Goal: Transaction & Acquisition: Purchase product/service

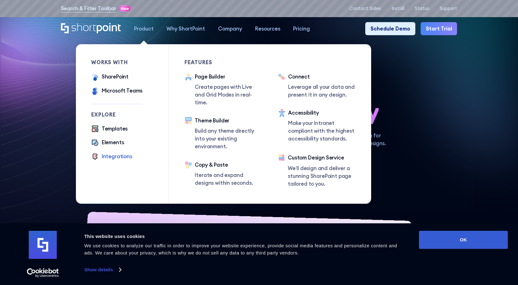
click at [125, 158] on div "Integrations" at bounding box center [117, 157] width 31 height 8
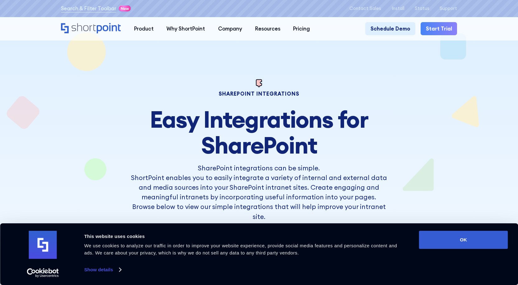
click at [103, 26] on icon "Home" at bounding box center [109, 28] width 24 height 10
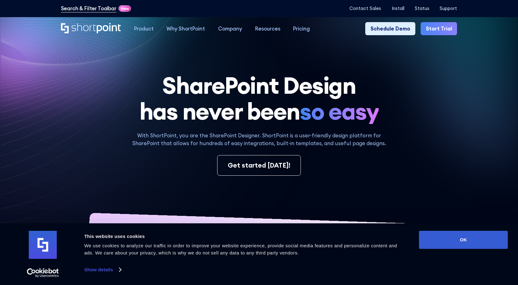
click at [107, 12] on link "Search & Filter Toolbar" at bounding box center [88, 9] width 55 height 8
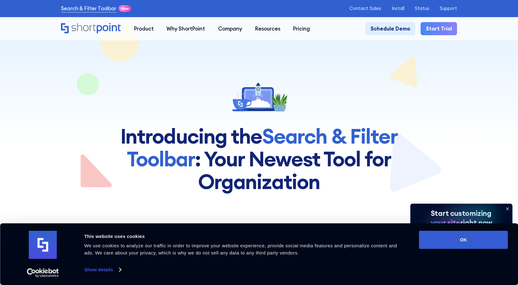
click at [90, 28] on icon "Home" at bounding box center [91, 28] width 60 height 10
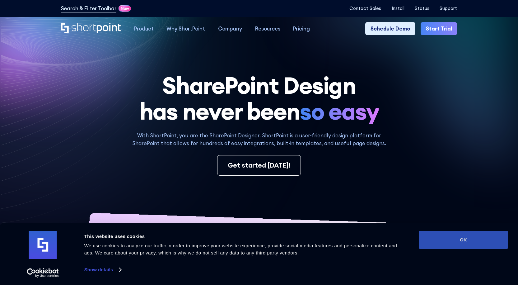
click at [473, 241] on button "OK" at bounding box center [463, 240] width 89 height 18
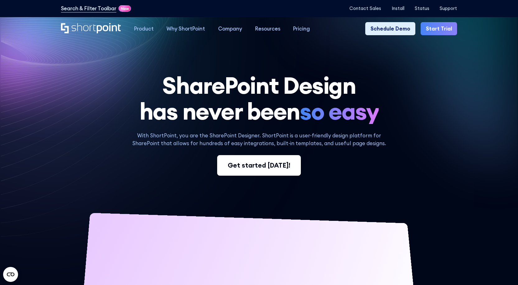
click at [282, 170] on div "Get started today!" at bounding box center [259, 165] width 63 height 10
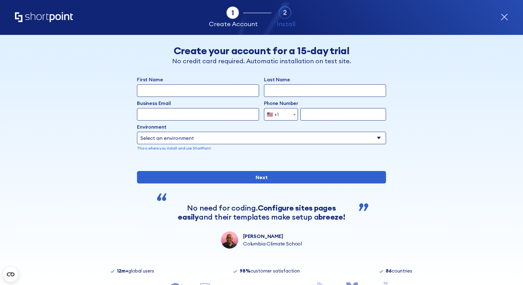
click at [506, 16] on icon "form" at bounding box center [504, 16] width 7 height 7
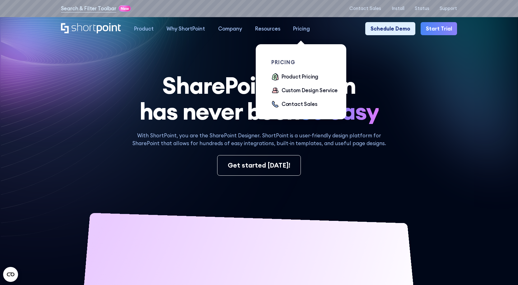
click at [299, 30] on div "Pricing" at bounding box center [301, 29] width 17 height 8
click at [303, 78] on div "Product Pricing" at bounding box center [300, 77] width 37 height 8
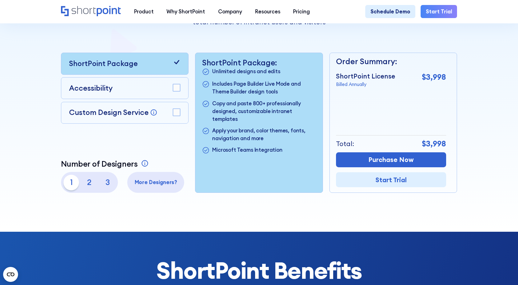
scroll to position [156, 0]
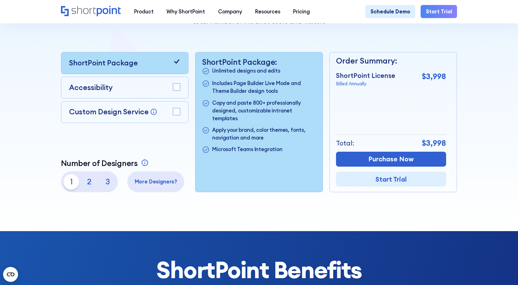
click at [103, 181] on p "3" at bounding box center [108, 182] width 16 height 16
click at [84, 184] on p "2" at bounding box center [90, 182] width 16 height 16
click at [74, 183] on p "1" at bounding box center [71, 182] width 16 height 16
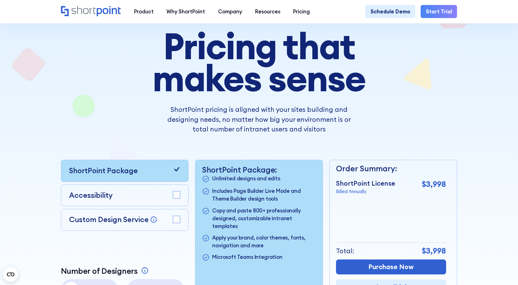
scroll to position [0, 0]
